Goal: Task Accomplishment & Management: Complete application form

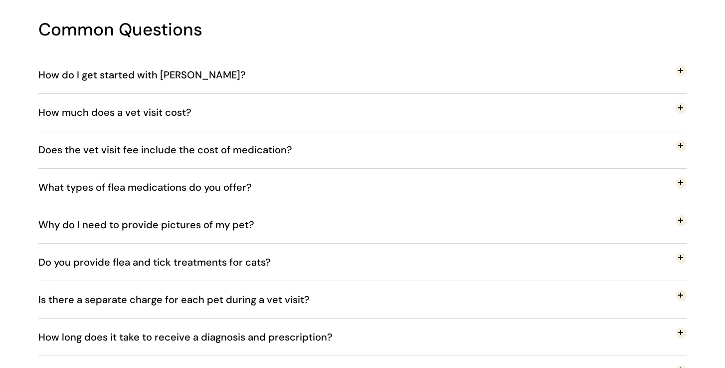
scroll to position [1779, 0]
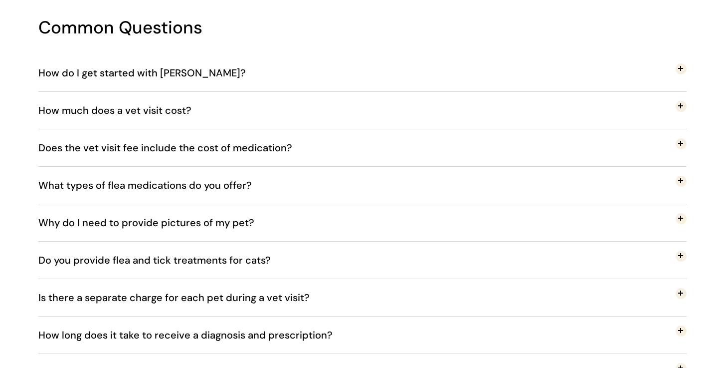
click at [188, 109] on span "How much does a vet visit cost?" at bounding box center [122, 110] width 168 height 33
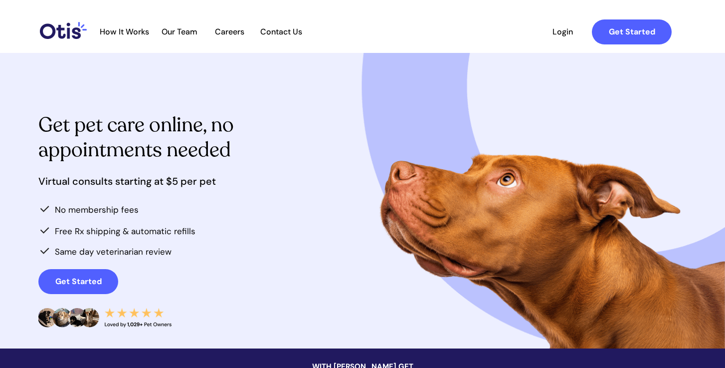
scroll to position [0, 0]
click at [84, 282] on strong "Get Started" at bounding box center [78, 281] width 46 height 10
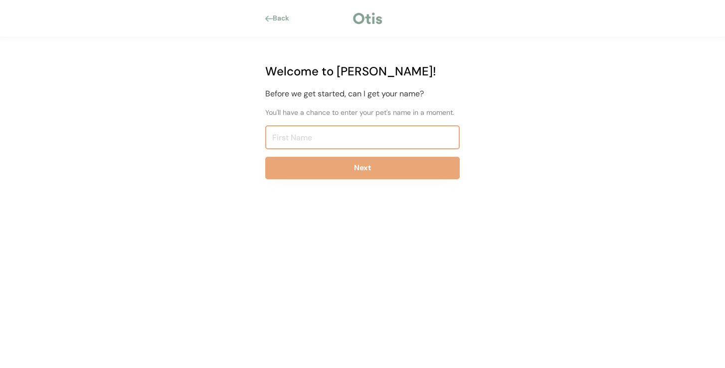
click at [325, 141] on input "input" at bounding box center [362, 137] width 195 height 24
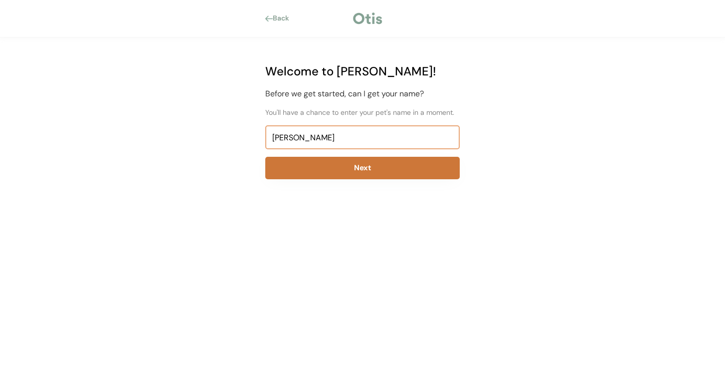
type input "jayla Diaz"
click at [374, 172] on button "Next" at bounding box center [362, 168] width 195 height 22
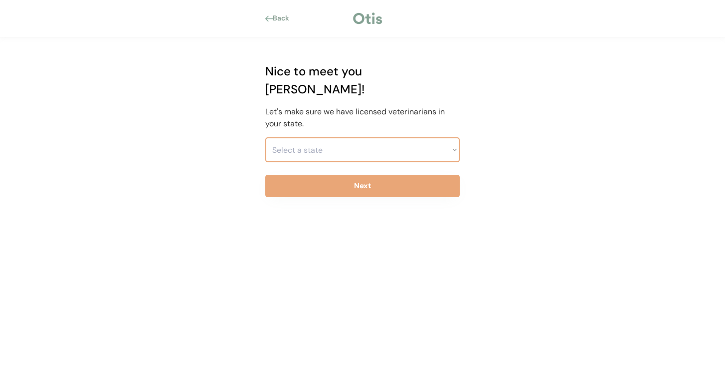
select select ""1348695171700984260__LOOKUP__1704914077231x657389225790377700""
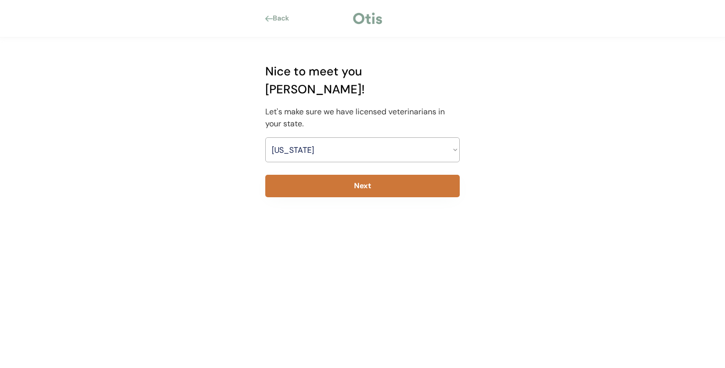
click at [411, 175] on button "Next" at bounding box center [362, 186] width 195 height 22
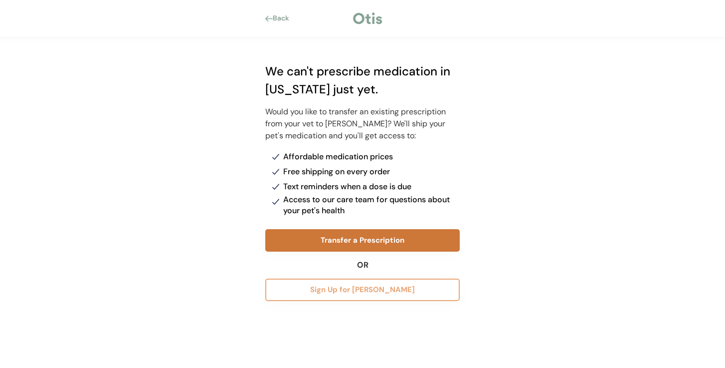
click at [398, 236] on button "Transfer a Prescription" at bounding box center [362, 240] width 195 height 22
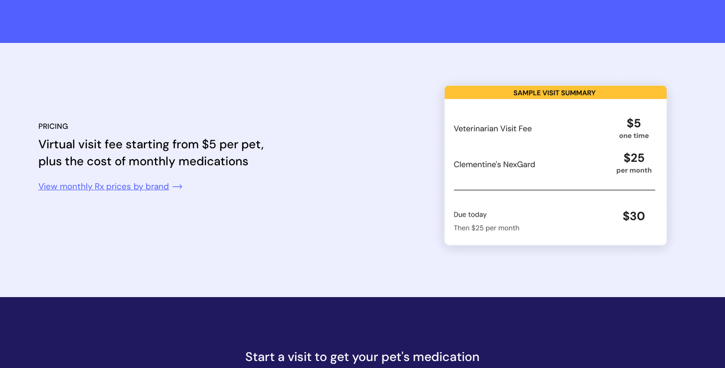
scroll to position [900, 0]
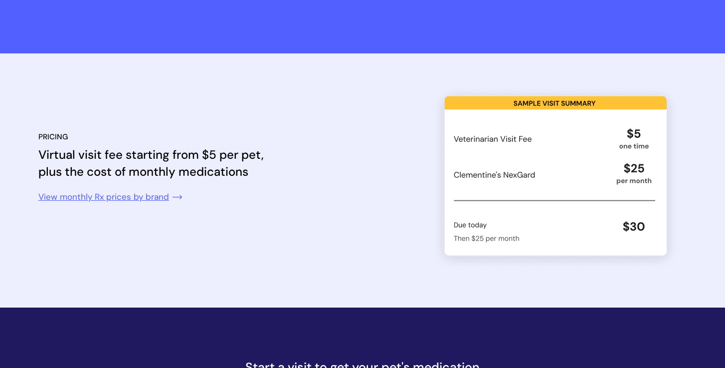
click at [131, 197] on link at bounding box center [117, 196] width 158 height 28
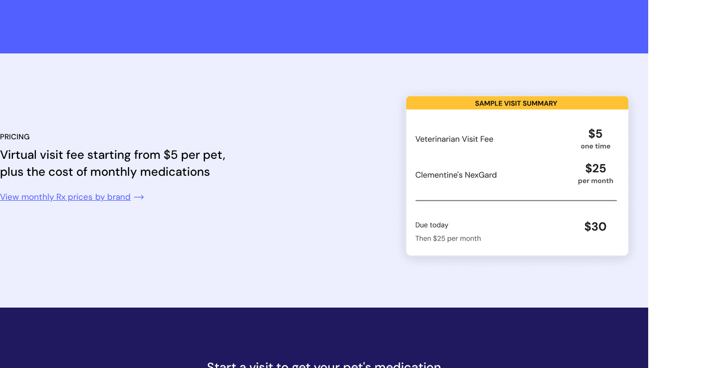
scroll to position [0, 0]
